Goal: Task Accomplishment & Management: Manage account settings

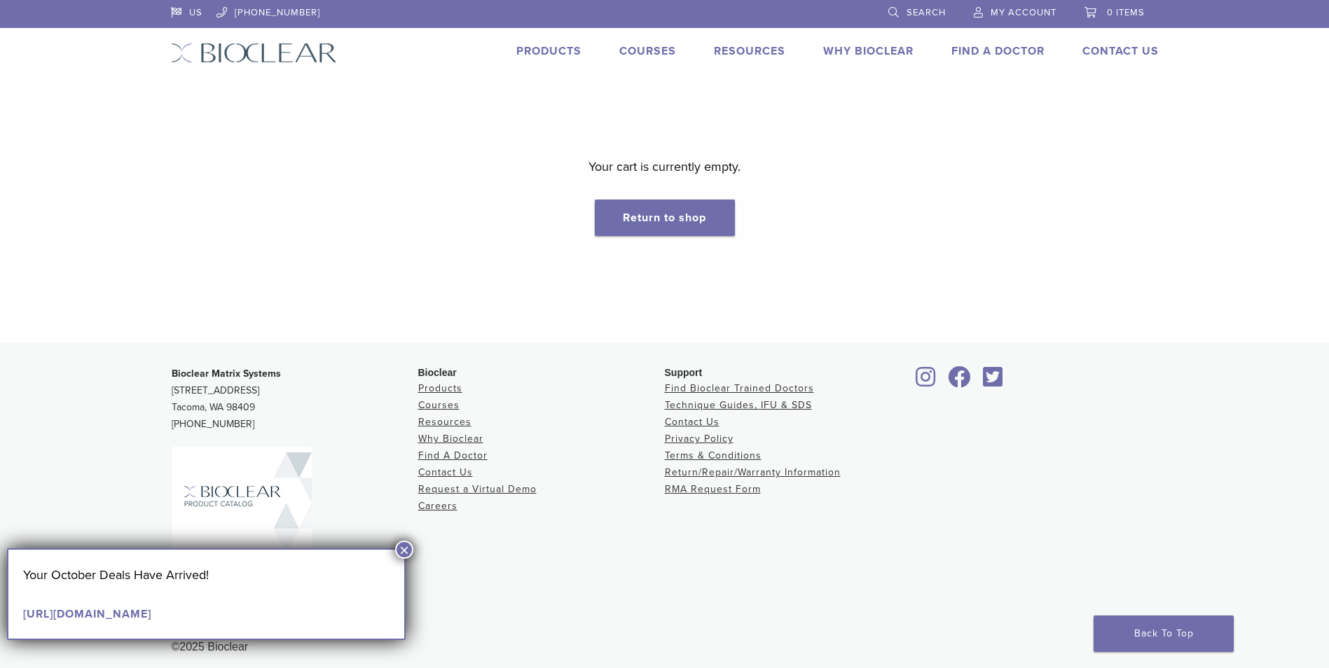
click at [1008, 11] on span "My Account" at bounding box center [1023, 12] width 66 height 11
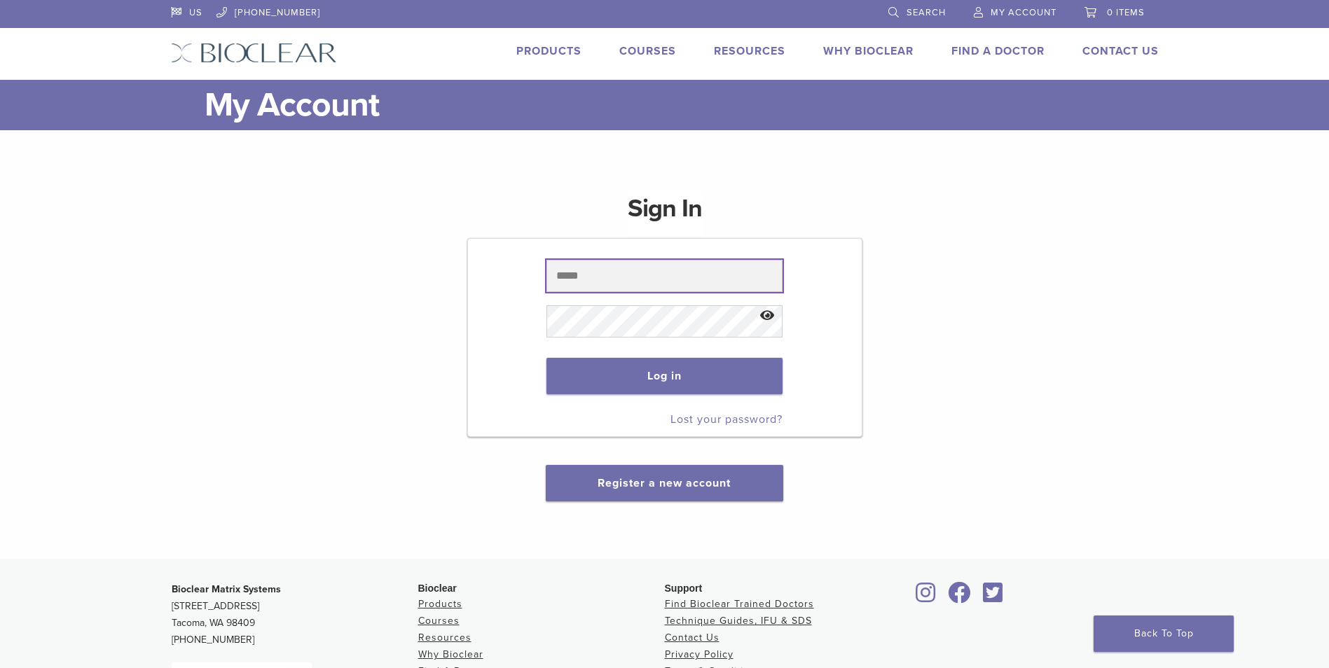
click at [633, 282] on input "text" at bounding box center [664, 276] width 236 height 32
type input "**********"
click at [719, 279] on input "**********" at bounding box center [664, 276] width 236 height 32
